Goal: Browse casually

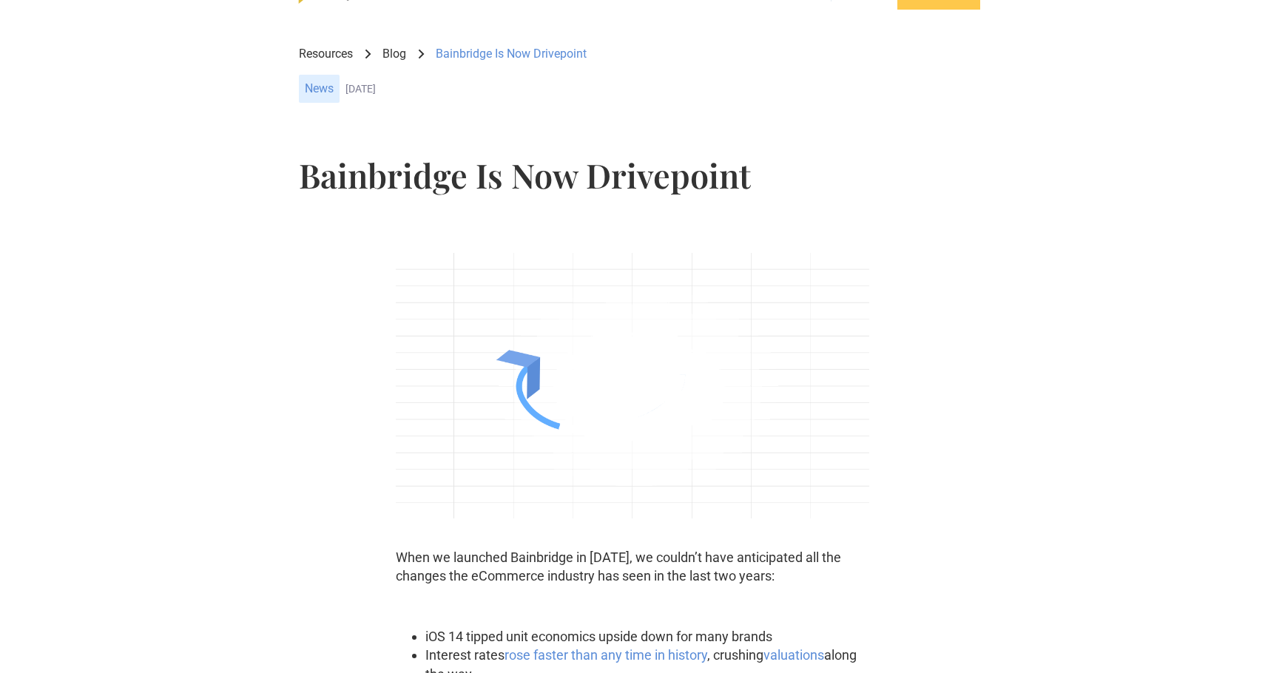
scroll to position [53, 0]
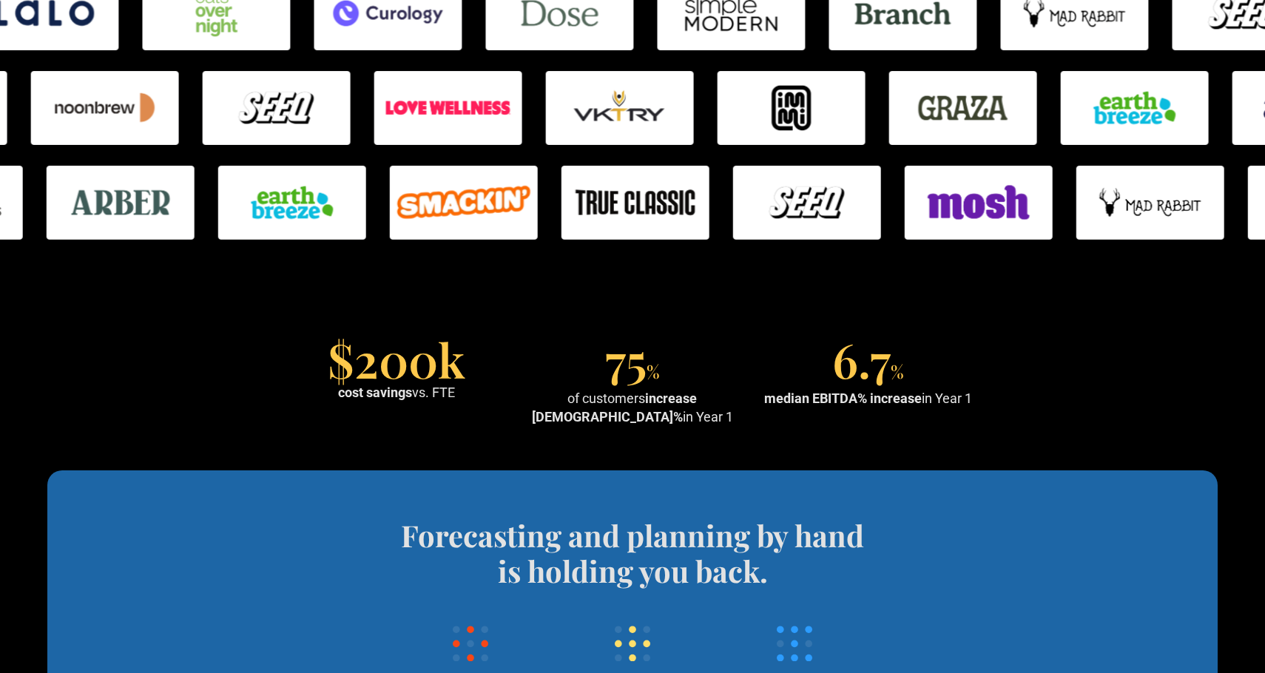
scroll to position [1098, 0]
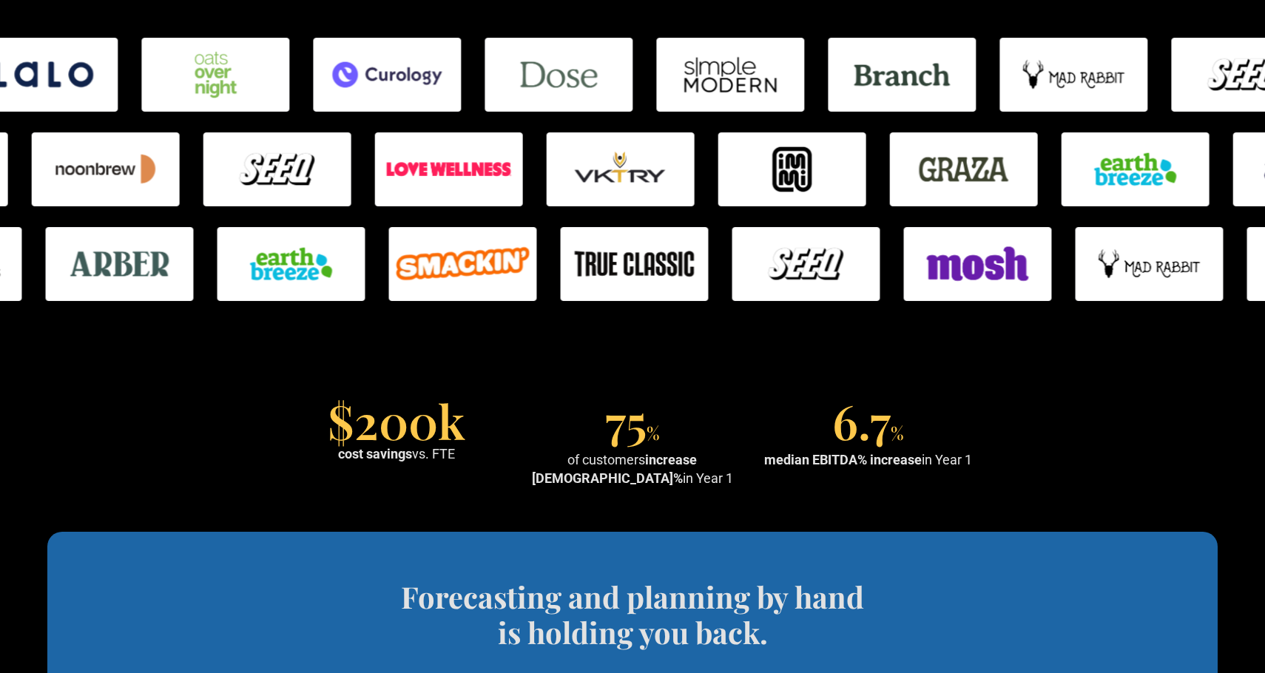
scroll to position [999, 0]
